Goal: Task Accomplishment & Management: Use online tool/utility

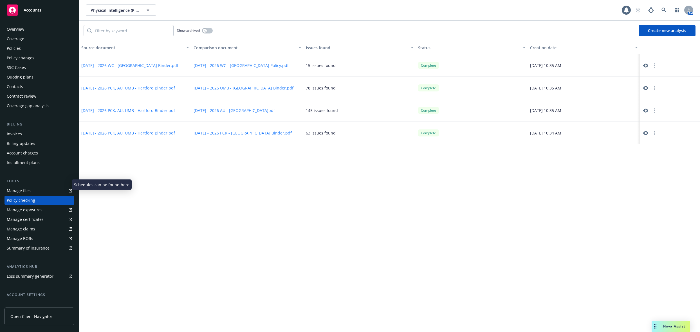
scroll to position [25, 0]
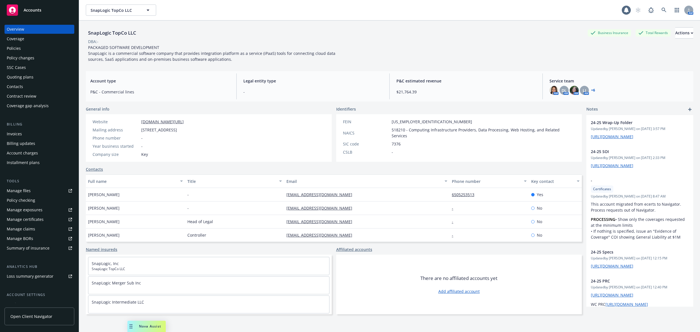
click at [23, 78] on div "Quoting plans" at bounding box center [20, 77] width 27 height 9
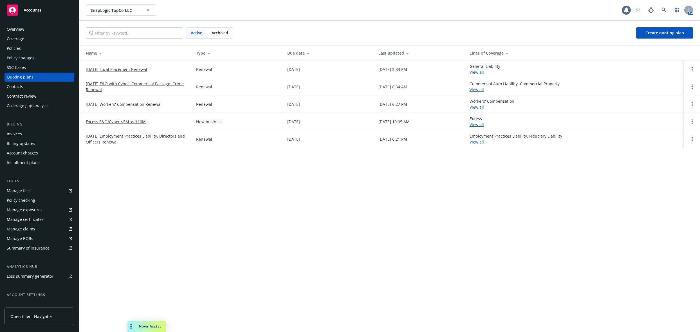
click at [126, 106] on link "01/01/26 Workers' Compensation Renewal" at bounding box center [124, 104] width 76 height 6
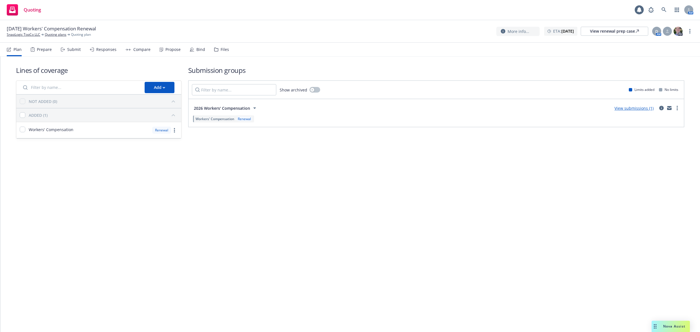
click at [218, 48] on div "Files" at bounding box center [221, 50] width 15 height 14
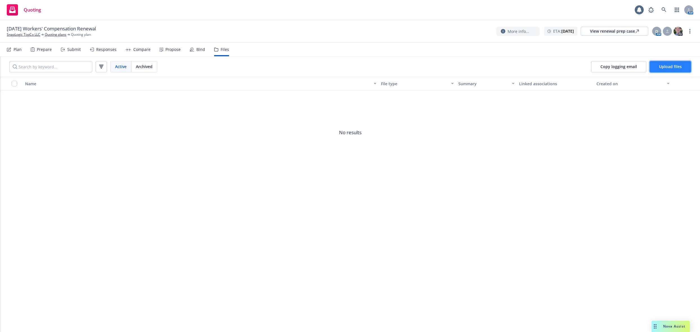
click at [675, 66] on span "Upload files" at bounding box center [670, 66] width 23 height 5
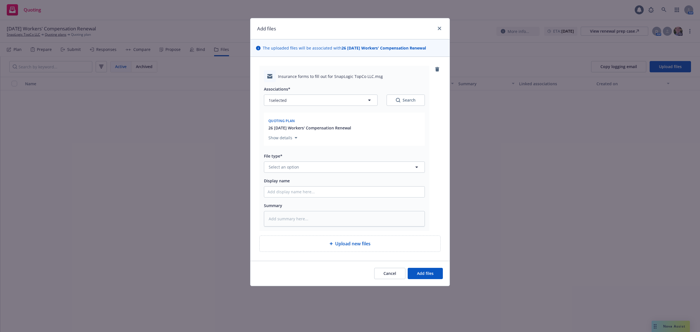
click at [284, 161] on div "File type* Select an option" at bounding box center [344, 162] width 161 height 20
click at [285, 165] on span "Select an option" at bounding box center [284, 167] width 30 height 6
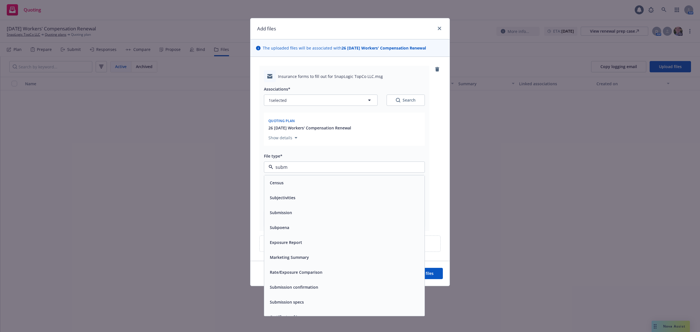
type input "submi"
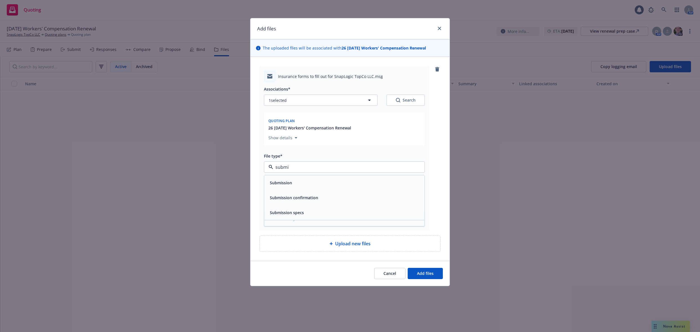
click at [301, 185] on div "Submission" at bounding box center [345, 183] width 154 height 8
click at [290, 190] on input "Display name" at bounding box center [344, 192] width 160 height 11
type textarea "x"
type input "S"
type textarea "x"
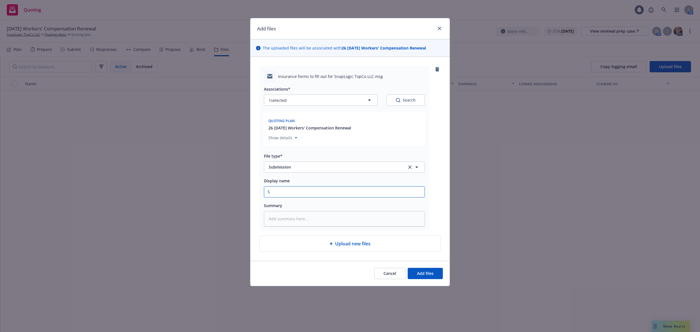
type input "Su"
type textarea "x"
type input "Sub"
type textarea "x"
type input "Subm"
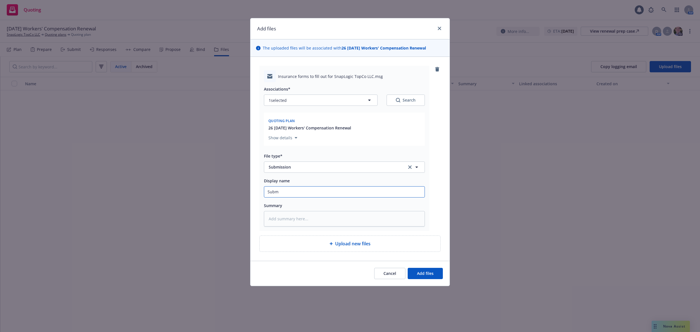
type textarea "x"
type input "Submi"
type textarea "x"
type input "Submis"
type textarea "x"
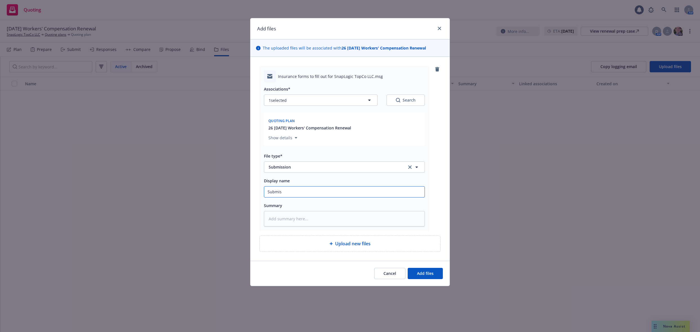
type input "Submiss"
type textarea "x"
type input "Submissi"
type textarea "x"
type input "Submissio"
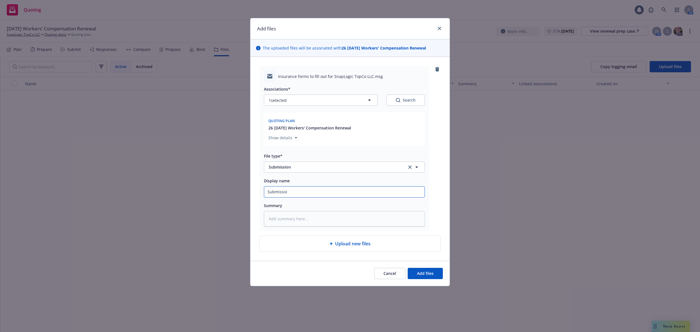
type textarea "x"
type input "Submission"
type textarea "x"
type input "Submission r"
type textarea "x"
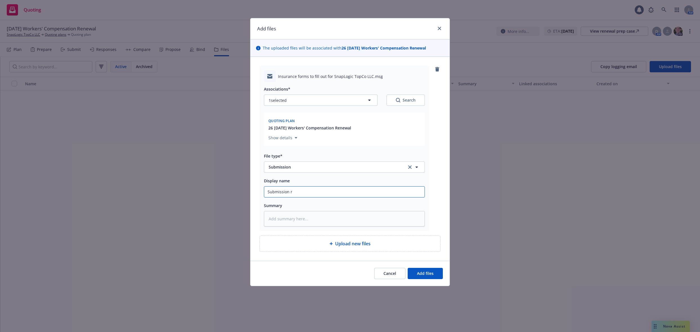
type input "Submission re"
type textarea "x"
type input "Submission requ"
type textarea "x"
type input "Submission reque"
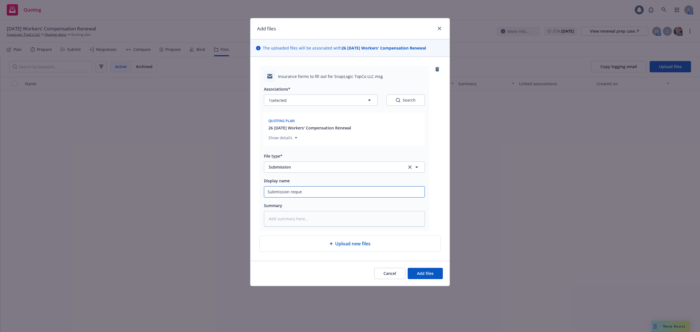
type textarea "x"
type input "Submission request"
type textarea "x"
type input "Submission request"
type textarea "x"
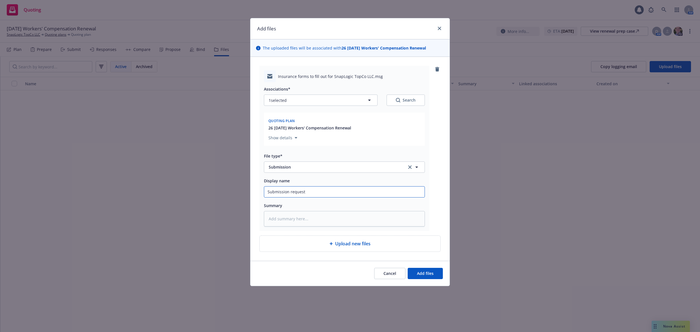
type input "Submission request d"
type textarea "x"
type input "Submission request de"
type textarea "x"
type input "Submission request deli"
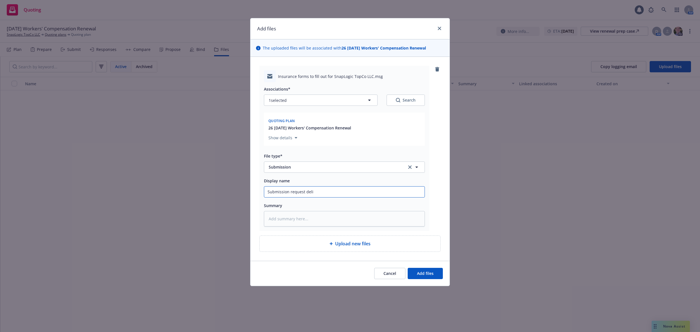
type textarea "x"
type input "Submission request deliv"
type textarea "x"
type input "Submission request delive"
type textarea "x"
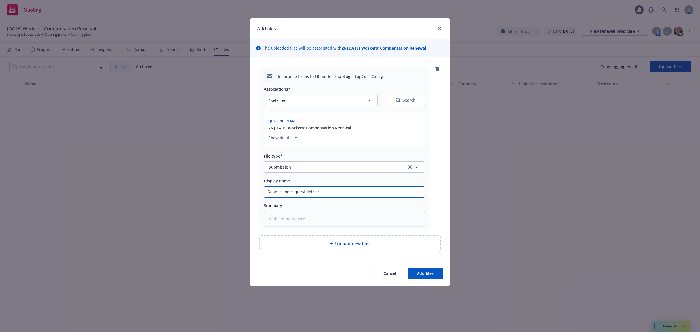
type input "Submission request delivere"
type textarea "x"
type input "Submission request delivered"
type textarea "x"
type input "Submission request delivered t"
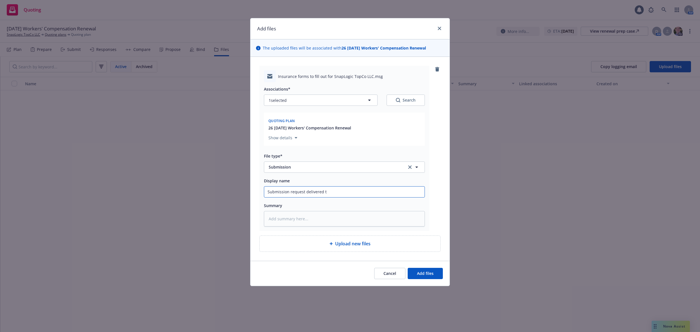
type textarea "x"
type input "Submission request delivered to"
type textarea "x"
type input "Submission request delivered to"
type textarea "x"
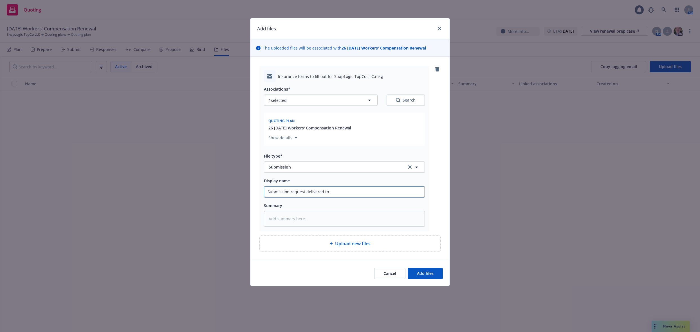
type input "Submission request delivered to C"
type textarea "x"
type input "Submission request delivered to Cl"
type textarea "x"
type input "Submission request delivered to Cli"
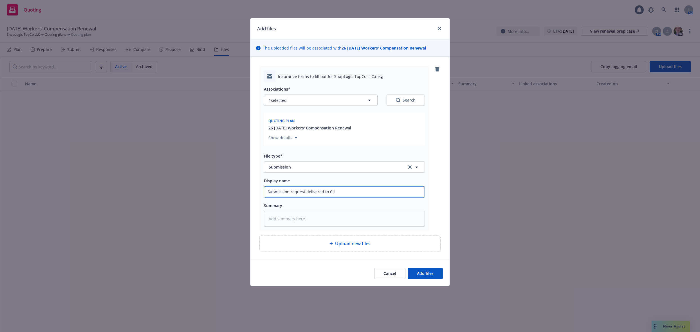
type textarea "x"
type input "Submission request delivered to Clie"
type textarea "x"
type input "Submission request delivered to Cli"
type textarea "x"
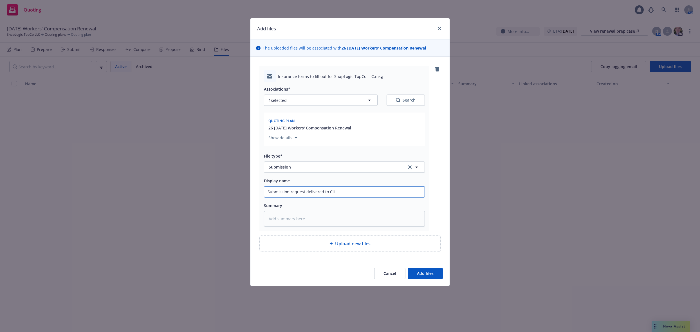
type input "Submission request delivered to Cl"
type textarea "x"
type input "Submission request delivered to"
type textarea "x"
type input "Submission request delivered to i"
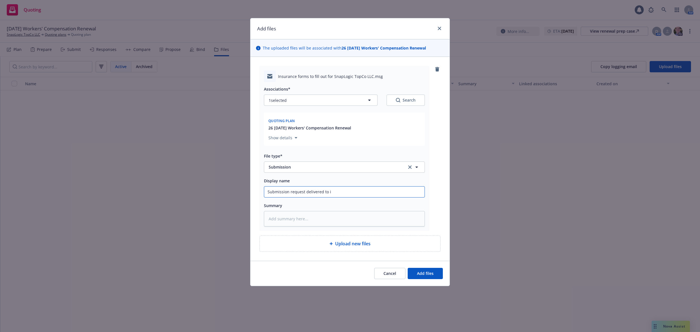
type textarea "x"
type input "Submission request delivered to in"
type textarea "x"
type input "Submission request delivered to insu"
type textarea "x"
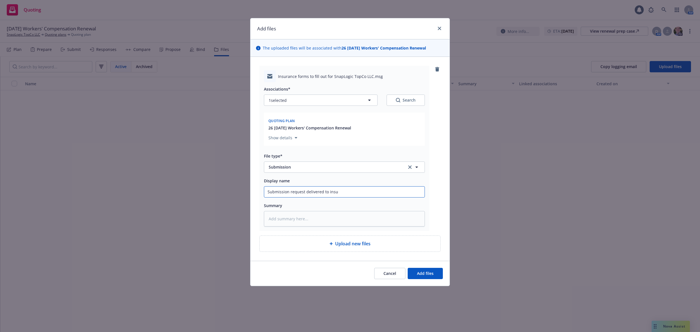
type input "Submission request delivered to insur"
type textarea "x"
type input "Submission request delivered to insure"
type textarea "x"
type input "Submission request delivered to insured"
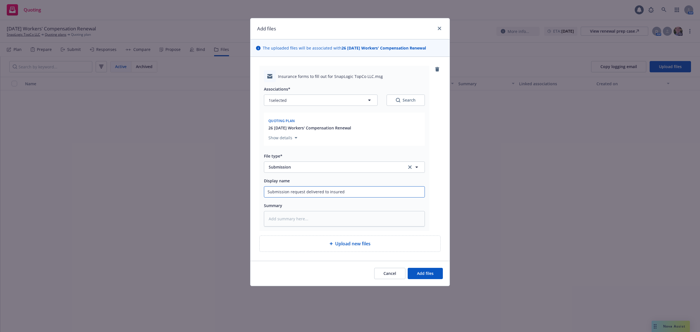
type textarea "x"
type input "Submission request delivered to insured"
type textarea "x"
type input "Submission request delivered to insured Du"
type textarea "x"
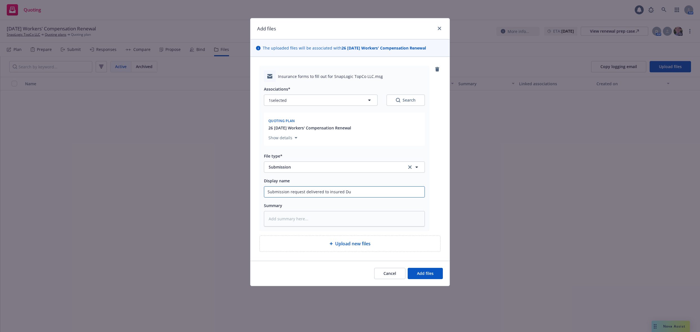
type input "Submission request delivered to insured Due"
type textarea "x"
type input "Submission request delivered to insured Due"
type textarea "x"
type input "Submission request delivered to insured Due 1"
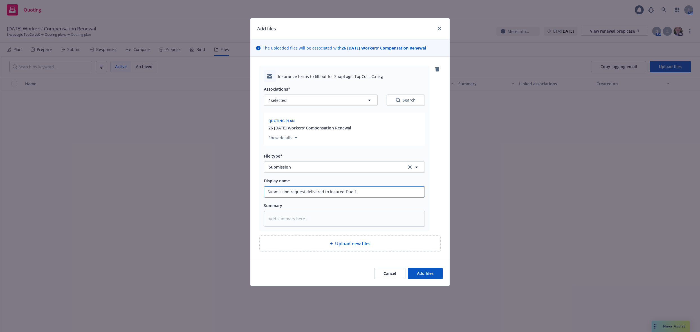
type textarea "x"
type input "Submission request delivered to insured Due 10"
type textarea "x"
type input "Submission request delivered to insured Due 10/"
type textarea "x"
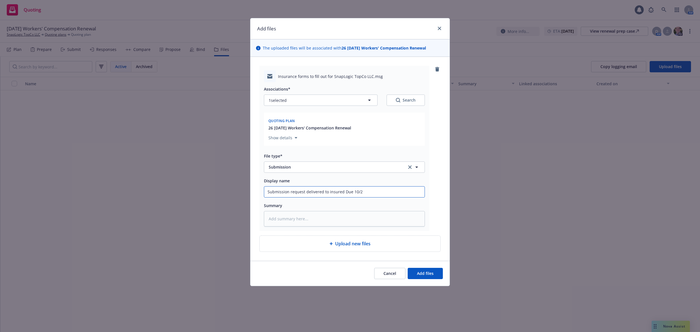
type input "Submission request delivered to insured Due 10/28"
type textarea "x"
type input "Submission request delivered to insured Due 10/2"
type textarea "x"
type input "Submission request delivered to insured Due 10/29"
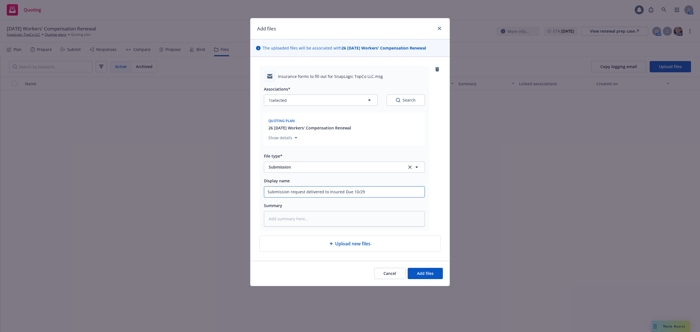
type textarea "x"
type input "Submission request delivered to insured Due 10/29"
click at [421, 271] on span "Add files" at bounding box center [425, 273] width 17 height 5
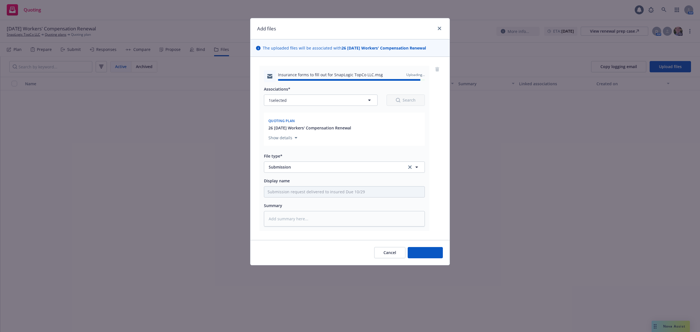
type textarea "x"
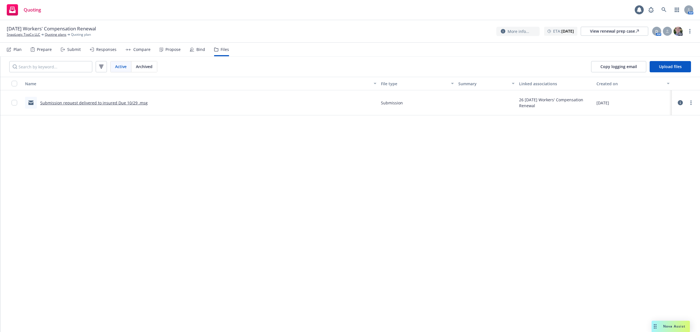
click at [280, 178] on div "Name File type Summary Linked associations Created on Submission request delive…" at bounding box center [350, 204] width 700 height 255
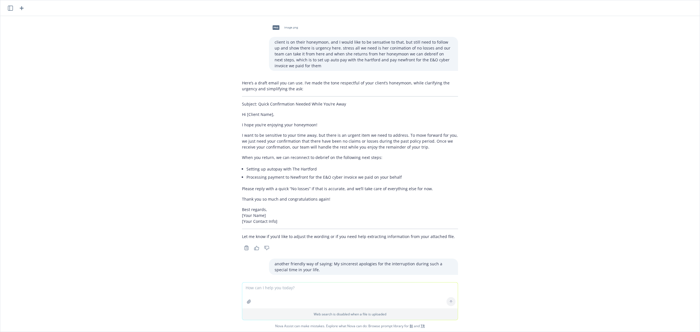
scroll to position [463, 0]
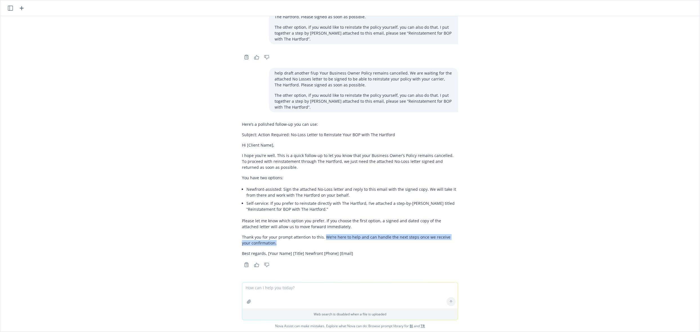
click at [19, 8] on icon "button" at bounding box center [21, 8] width 7 height 7
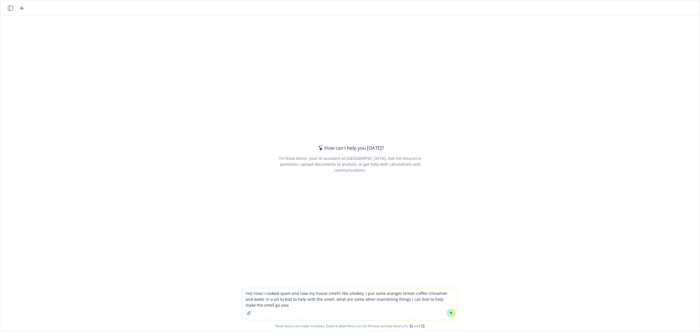
type textarea "hey nova i cooked spam and now my house smells like smokey, I put some oranges …"
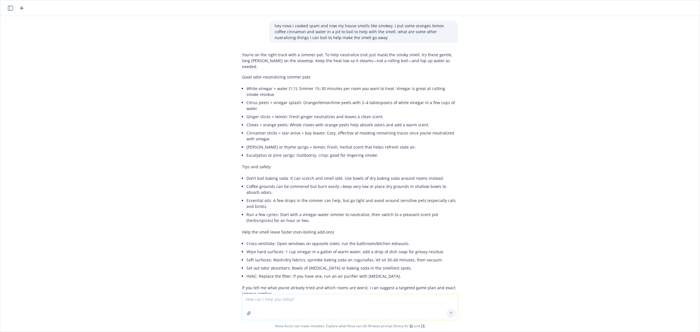
scroll to position [23, 0]
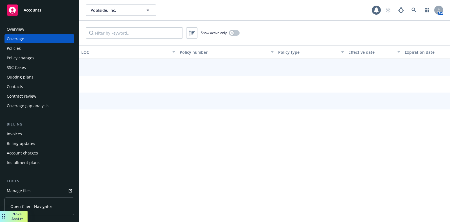
click at [16, 48] on div "Policies" at bounding box center [14, 48] width 14 height 9
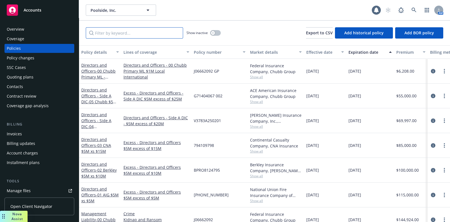
click at [109, 32] on input "Filter by keyword..." at bounding box center [134, 32] width 97 height 11
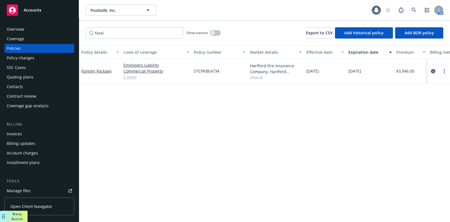
click at [103, 67] on div "Foreign Package" at bounding box center [100, 71] width 42 height 25
click at [101, 72] on link "Foreign Package" at bounding box center [96, 70] width 30 height 5
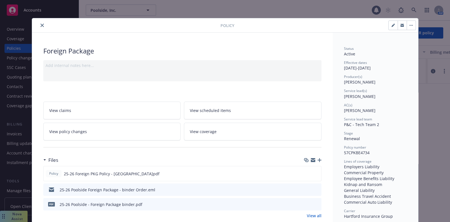
click at [39, 23] on button "close" at bounding box center [42, 25] width 7 height 7
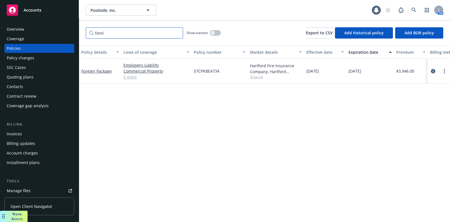
click at [127, 37] on input "forei" at bounding box center [134, 32] width 97 height 11
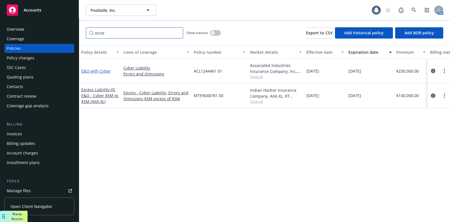
type input "error"
click at [103, 69] on link "E&O with Cyber" at bounding box center [96, 70] width 30 height 5
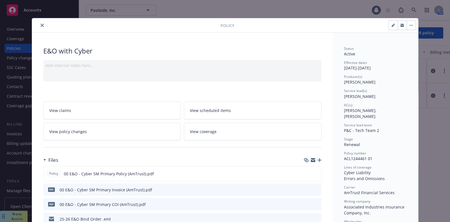
click at [39, 23] on button "close" at bounding box center [42, 25] width 7 height 7
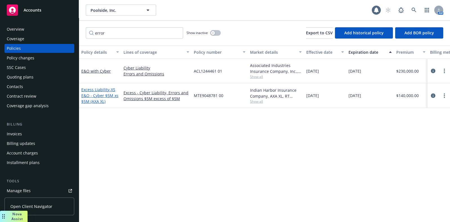
click at [110, 89] on span "- XS E&O - Cyber $5M xs $5M (AXA XL)" at bounding box center [99, 95] width 37 height 17
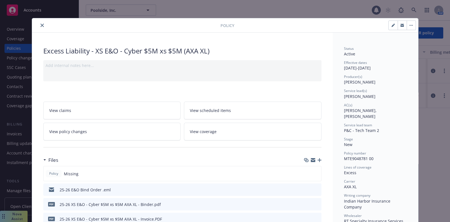
scroll to position [59, 0]
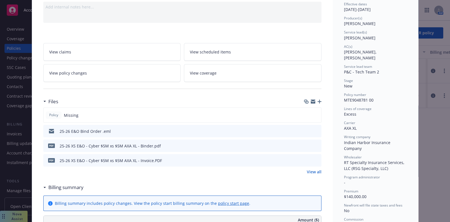
click at [314, 130] on icon "preview file" at bounding box center [316, 131] width 5 height 4
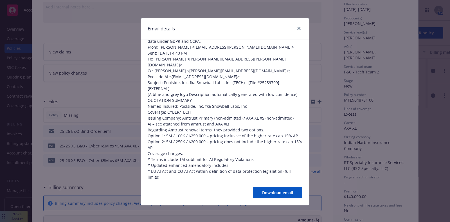
scroll to position [234, 0]
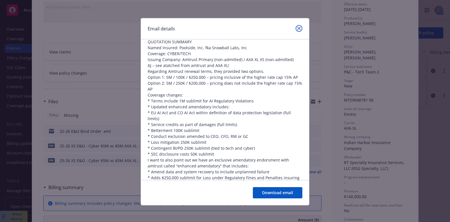
click at [298, 27] on link "close" at bounding box center [299, 28] width 7 height 7
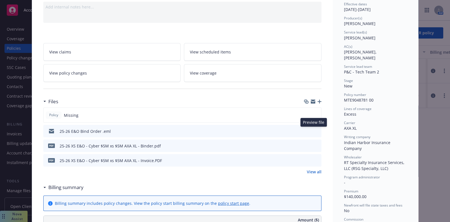
click at [314, 131] on icon "preview file" at bounding box center [316, 131] width 5 height 4
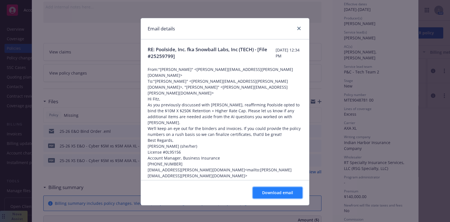
click at [271, 190] on span "Download email" at bounding box center [277, 192] width 31 height 5
click at [297, 28] on icon "close" at bounding box center [298, 28] width 3 height 3
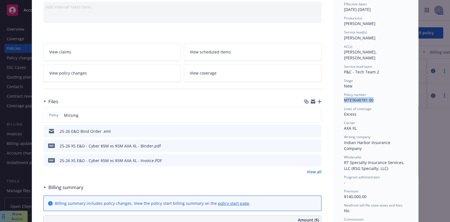
drag, startPoint x: 342, startPoint y: 94, endPoint x: 370, endPoint y: 91, distance: 28.8
click at [370, 97] on span "MTE9048781 00" at bounding box center [359, 99] width 30 height 5
copy span "MTE9048781 00"
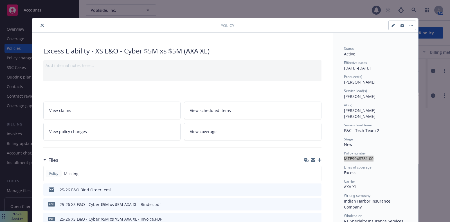
click at [398, 25] on button "button" at bounding box center [402, 25] width 9 height 9
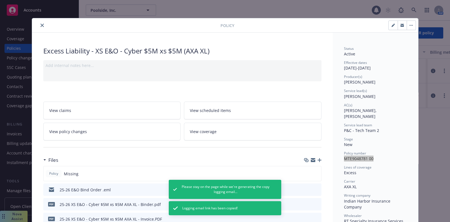
click at [401, 26] on icon "button" at bounding box center [402, 26] width 3 height 2
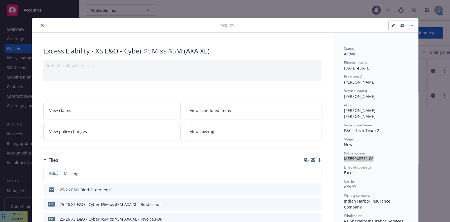
click at [39, 22] on button "close" at bounding box center [42, 25] width 7 height 7
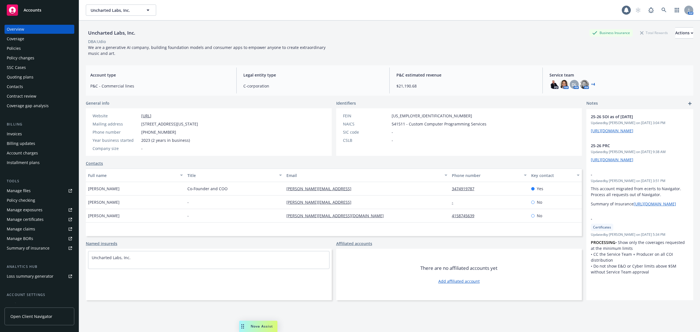
click at [26, 78] on div "Quoting plans" at bounding box center [20, 77] width 27 height 9
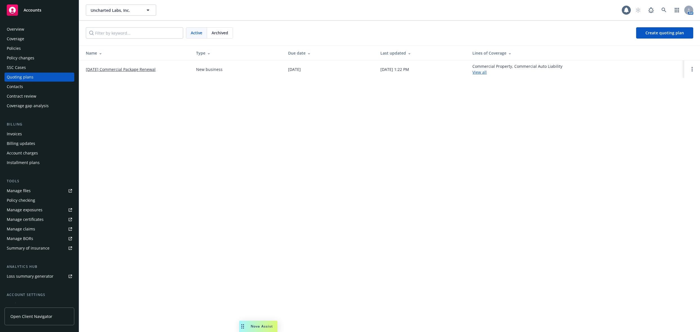
click at [93, 69] on link "[DATE] Commercial Package Renewal" at bounding box center [121, 69] width 70 height 6
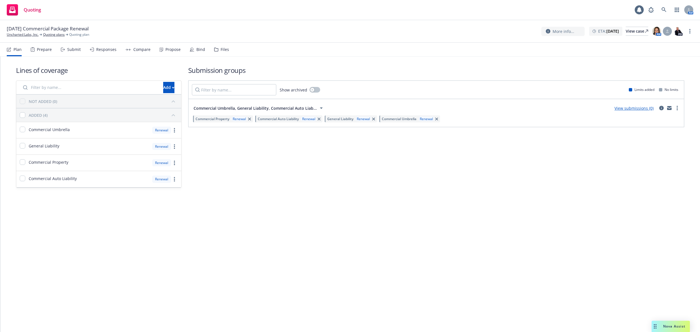
click at [226, 50] on div "Files" at bounding box center [225, 49] width 8 height 5
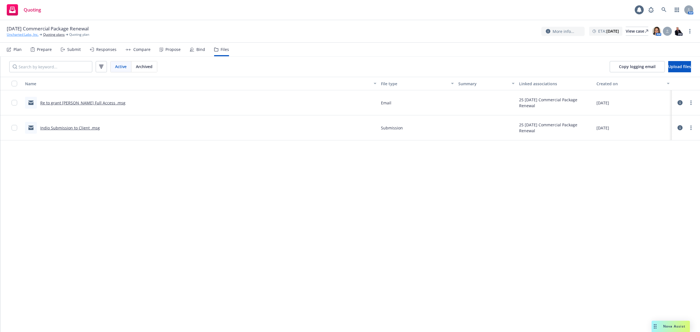
click at [27, 35] on link "Uncharted Labs, Inc." at bounding box center [23, 34] width 32 height 5
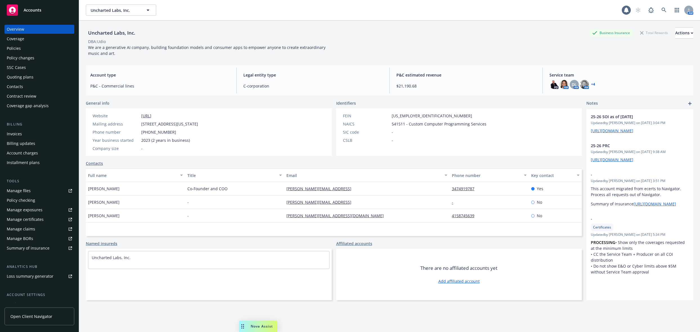
click at [28, 48] on div "Policies" at bounding box center [39, 48] width 65 height 9
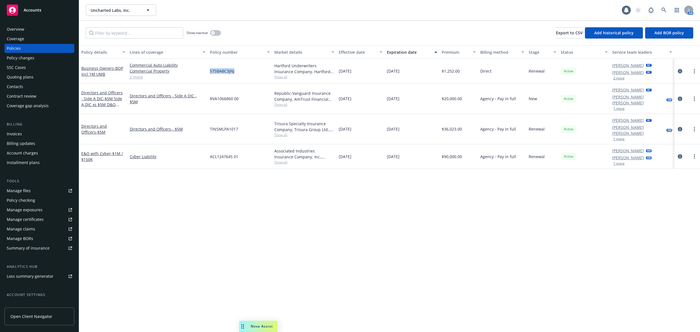
drag, startPoint x: 244, startPoint y: 70, endPoint x: 210, endPoint y: 72, distance: 34.4
click at [210, 72] on div "57SBABC3JNJ" at bounding box center [240, 71] width 64 height 25
copy span "57SBABC3JNJ"
click at [215, 32] on button "button" at bounding box center [215, 33] width 11 height 6
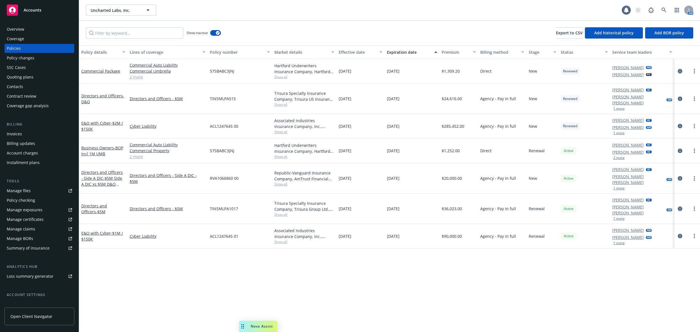
click at [109, 51] on div "Policy details" at bounding box center [100, 52] width 38 height 6
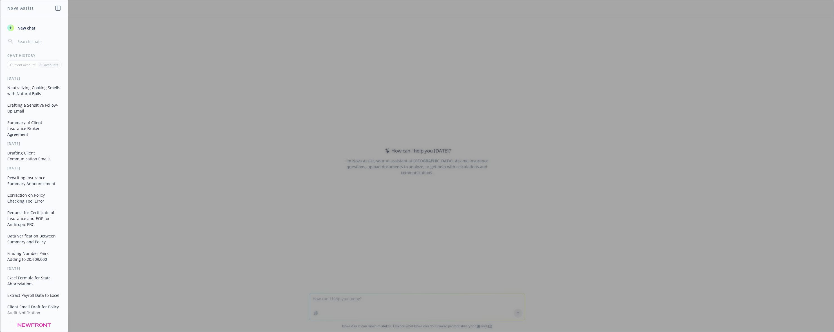
click at [20, 134] on button "Summary of Client Insurance Broker Agreement" at bounding box center [34, 128] width 58 height 21
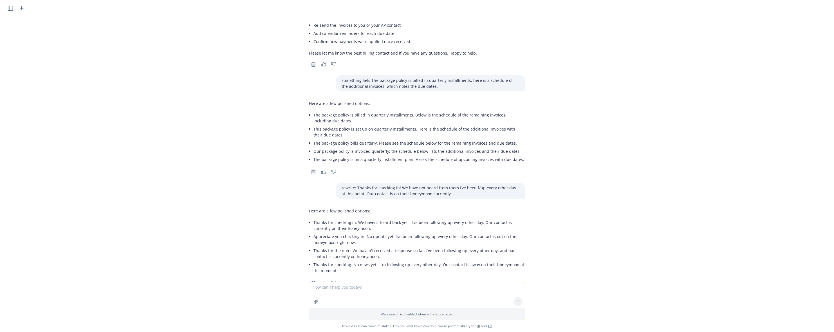
scroll to position [1237, 0]
type textarea "draft message to team, slack fridnly tone: Could we meet to go through all of […"
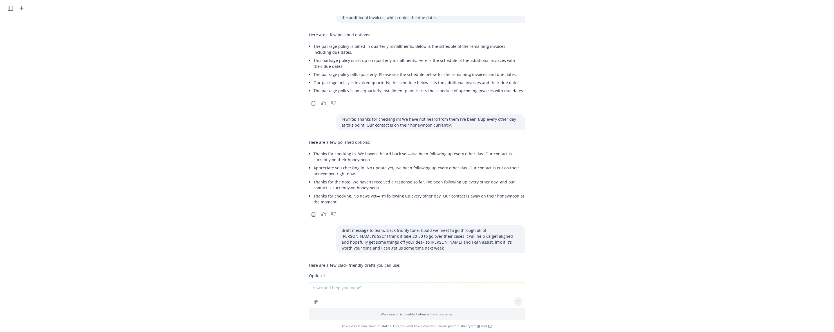
scroll to position [1392, 0]
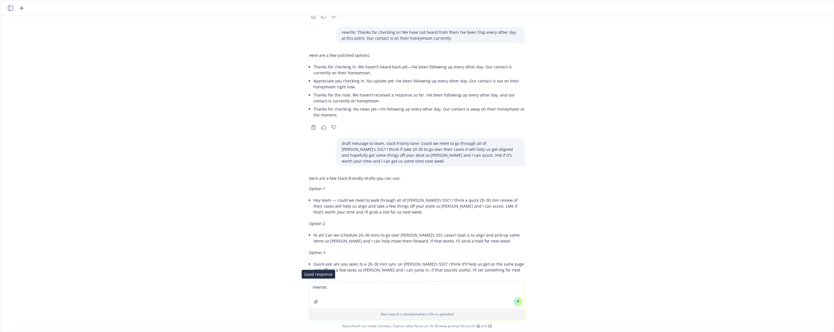
paste textarea "Quick sync up to clean up [PERSON_NAME]’s SSC cases. Keeping it under 30 minute…"
type textarea "rewrite; Quick sync up to clean up [PERSON_NAME]’s SSC cases. Keeping it under …"
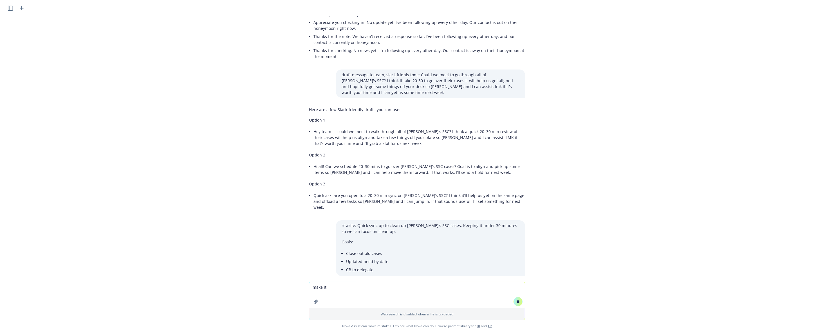
scroll to position [1403, 0]
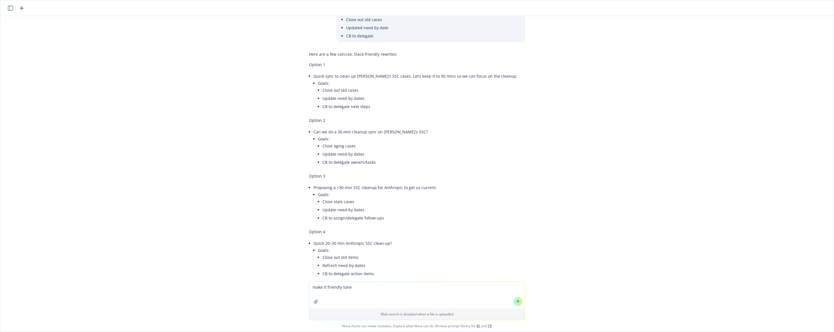
type textarea "make it friendly tone"
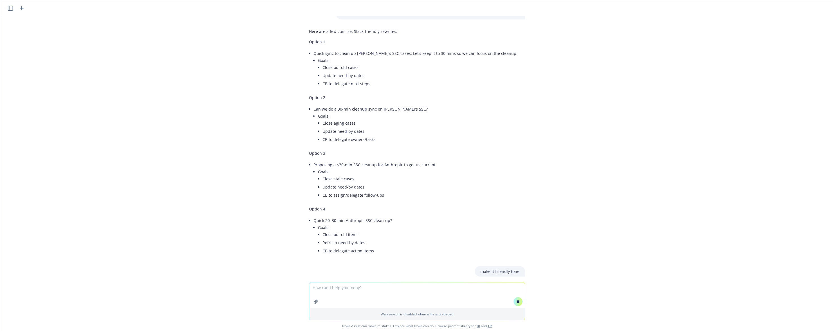
scroll to position [1588, 0]
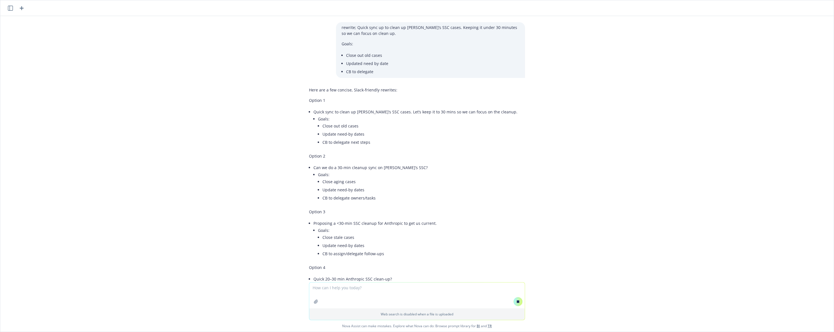
click at [313, 108] on li "Quick sync to clean up [PERSON_NAME]’s SSC cases. Let’s keep it to 30 mins so w…" at bounding box center [415, 128] width 204 height 41
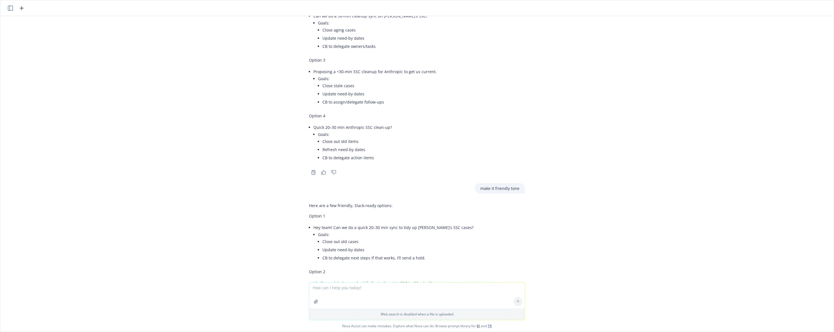
scroll to position [1879, 0]
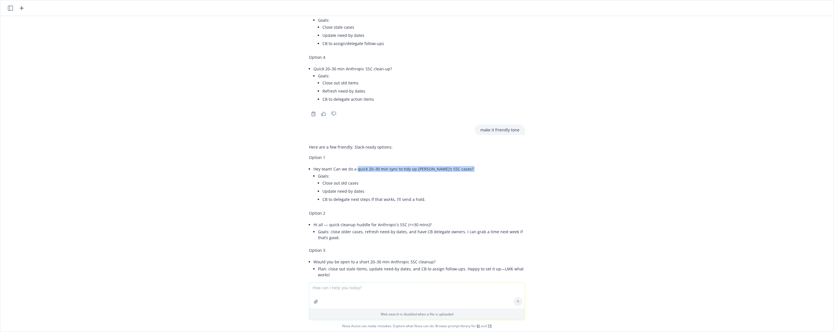
drag, startPoint x: 351, startPoint y: 144, endPoint x: 353, endPoint y: 149, distance: 4.7
click at [353, 165] on li "Hey team! Can we do a quick 20–30 min sync to tidy up [PERSON_NAME]’s SSC cases…" at bounding box center [419, 185] width 212 height 41
drag, startPoint x: 324, startPoint y: 201, endPoint x: 456, endPoint y: 208, distance: 132.1
click at [456, 221] on li "Hi all — quick cleanup huddle for Anthropic’s SSC (<=30 mins)? Goals: close old…" at bounding box center [419, 232] width 212 height 22
copy li "quick cleanup huddle for Anthropic’s SSC (<=30 mins)? Goals: close older cases,…"
